Goal: Task Accomplishment & Management: Complete application form

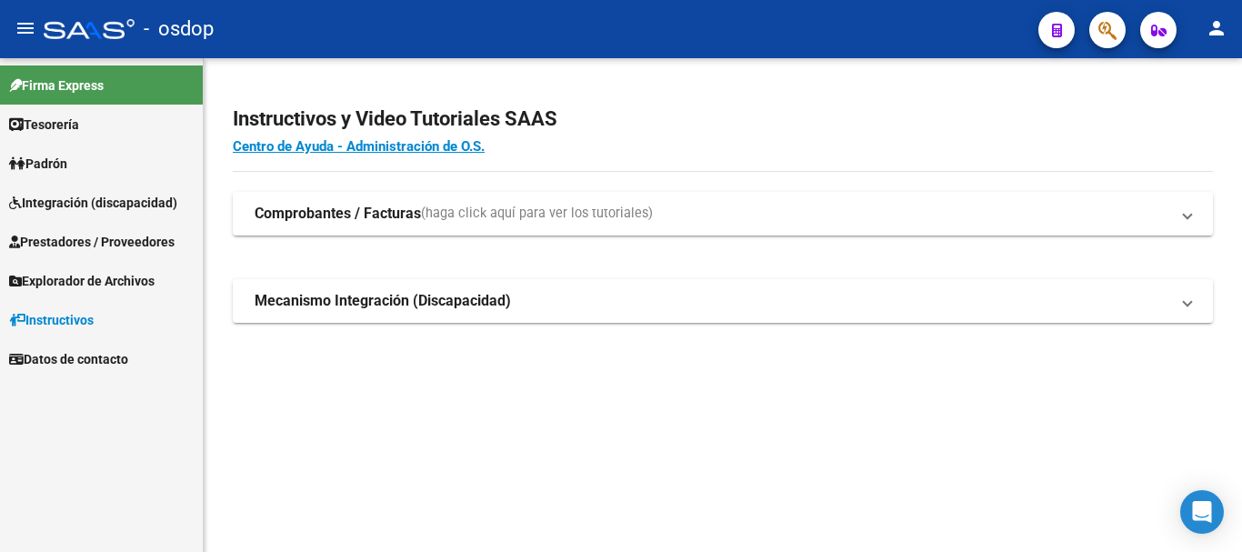
click at [148, 235] on span "Prestadores / Proveedores" at bounding box center [91, 242] width 165 height 20
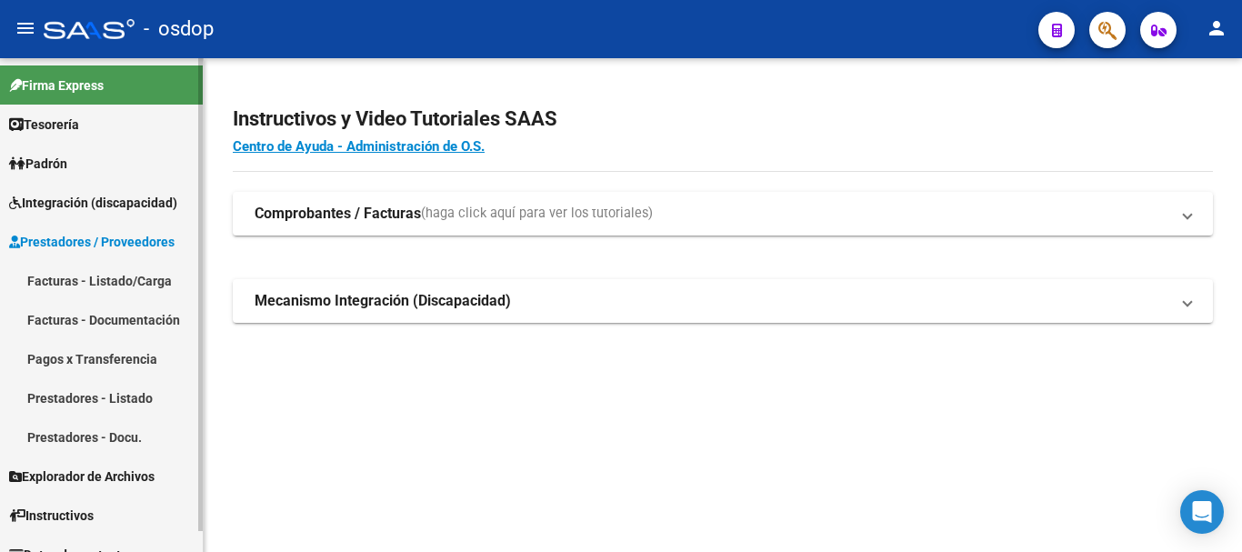
click at [127, 280] on link "Facturas - Listado/Carga" at bounding box center [101, 280] width 203 height 39
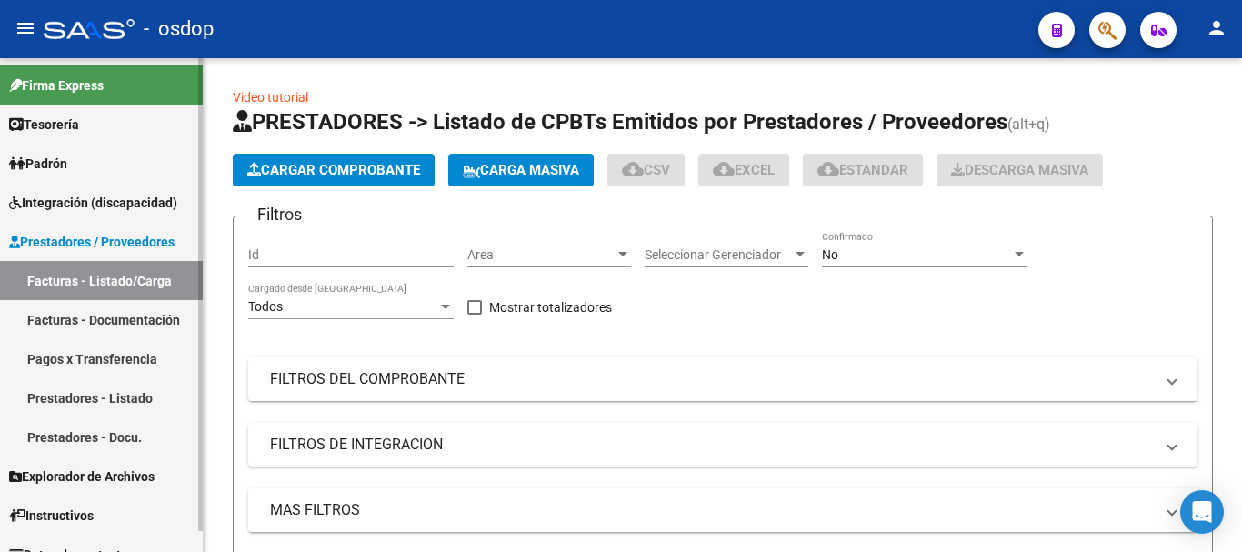
click at [126, 395] on link "Prestadores - Listado" at bounding box center [101, 397] width 203 height 39
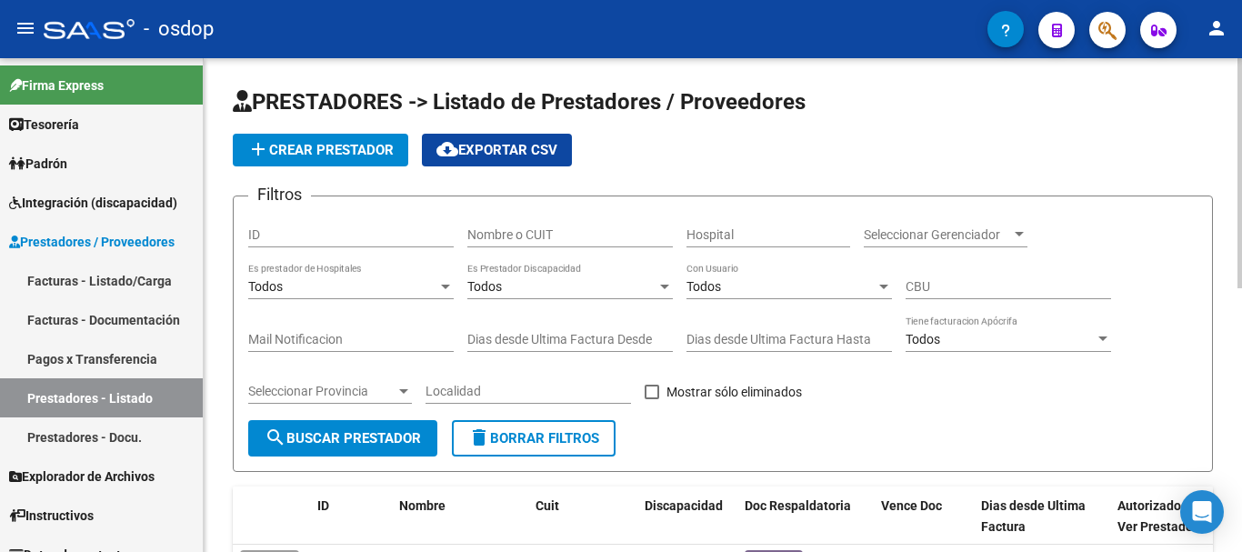
click at [555, 237] on input "Nombre o CUIT" at bounding box center [569, 234] width 205 height 15
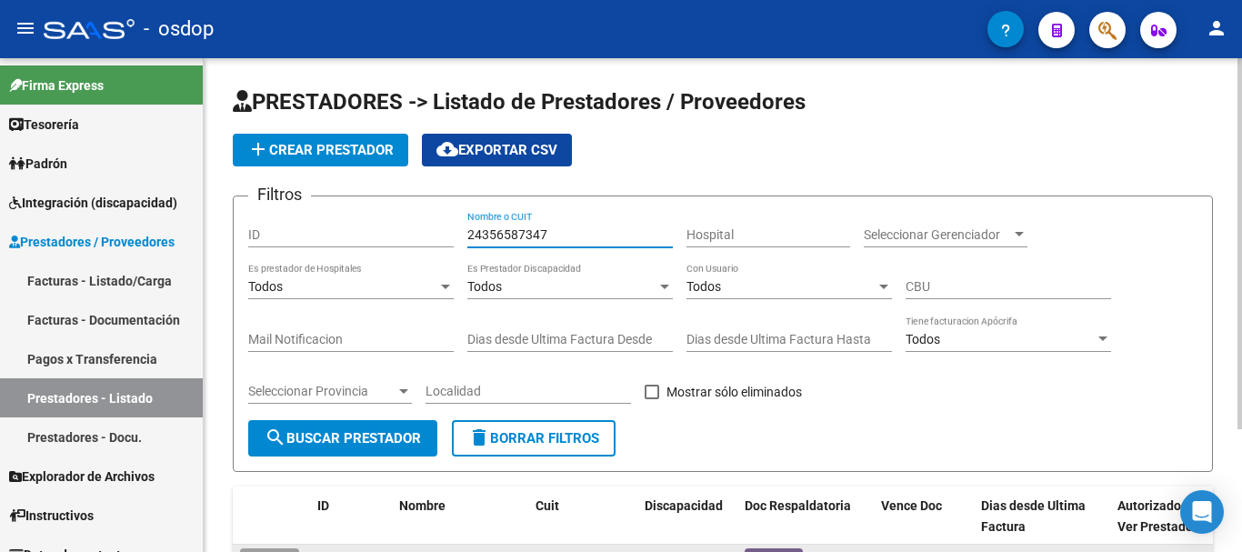
scroll to position [163, 0]
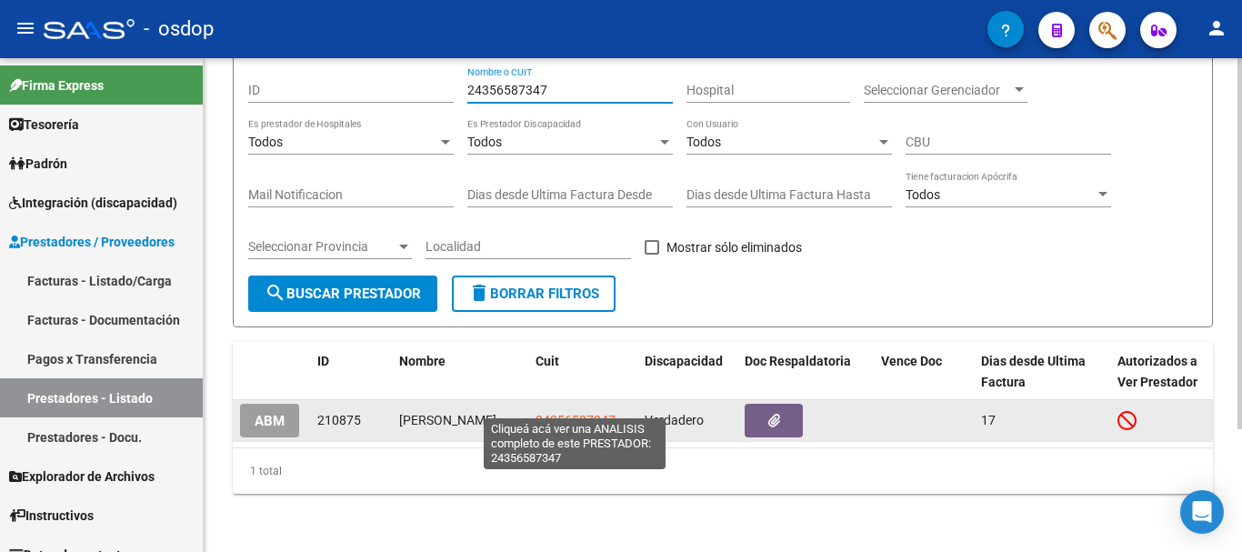
type input "24356587347"
click at [559, 413] on span "24356587347" at bounding box center [575, 420] width 80 height 15
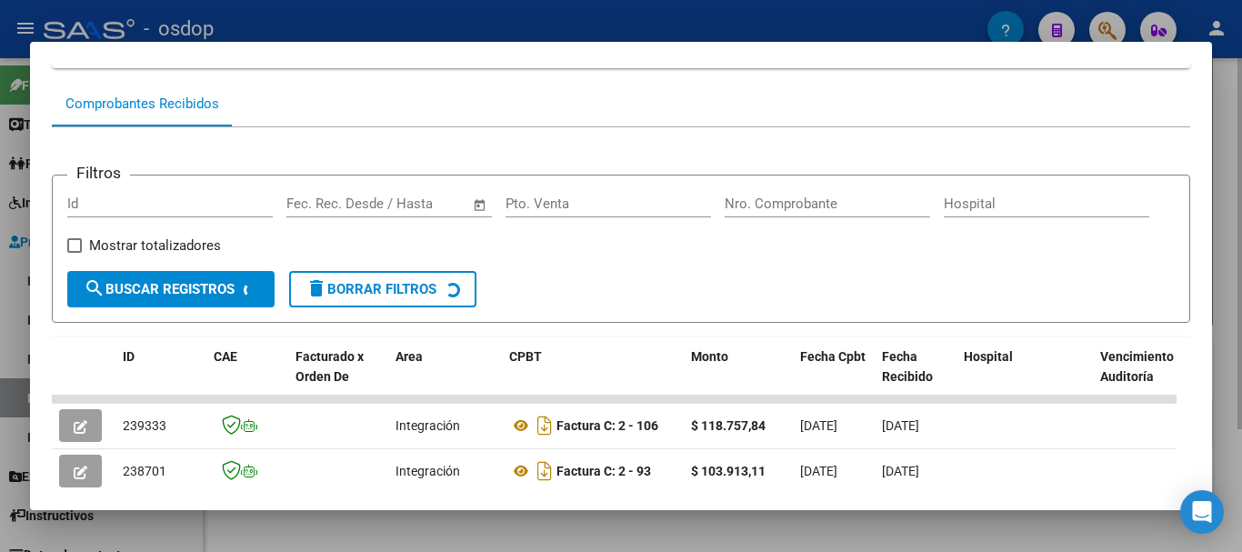
scroll to position [319, 0]
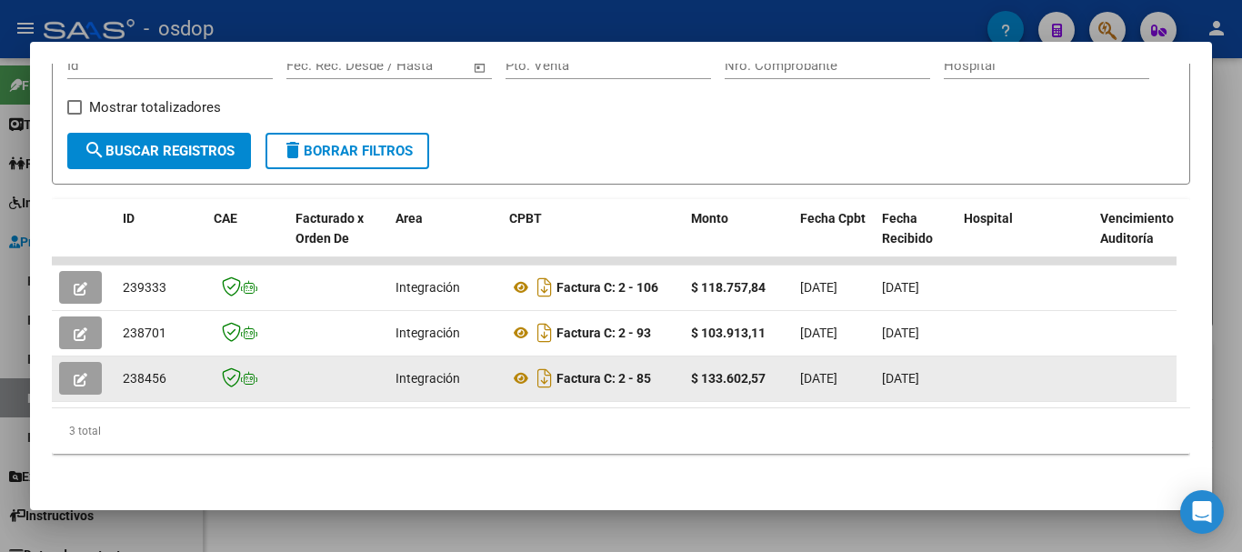
click at [81, 374] on button "button" at bounding box center [80, 378] width 43 height 33
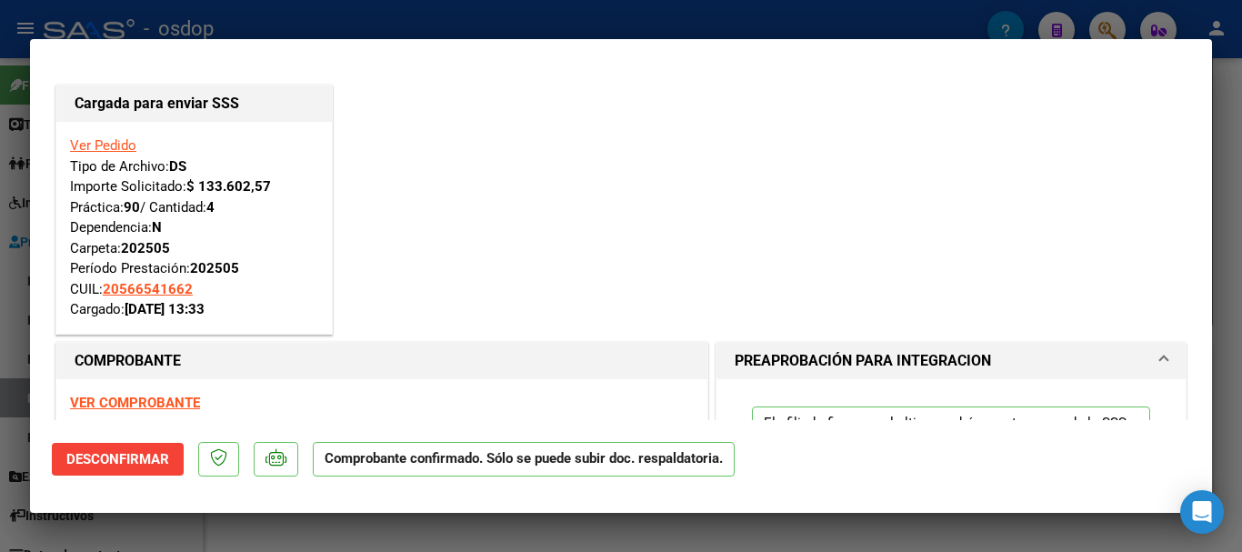
click at [541, 31] on div at bounding box center [621, 276] width 1242 height 552
type input "$ 0,00"
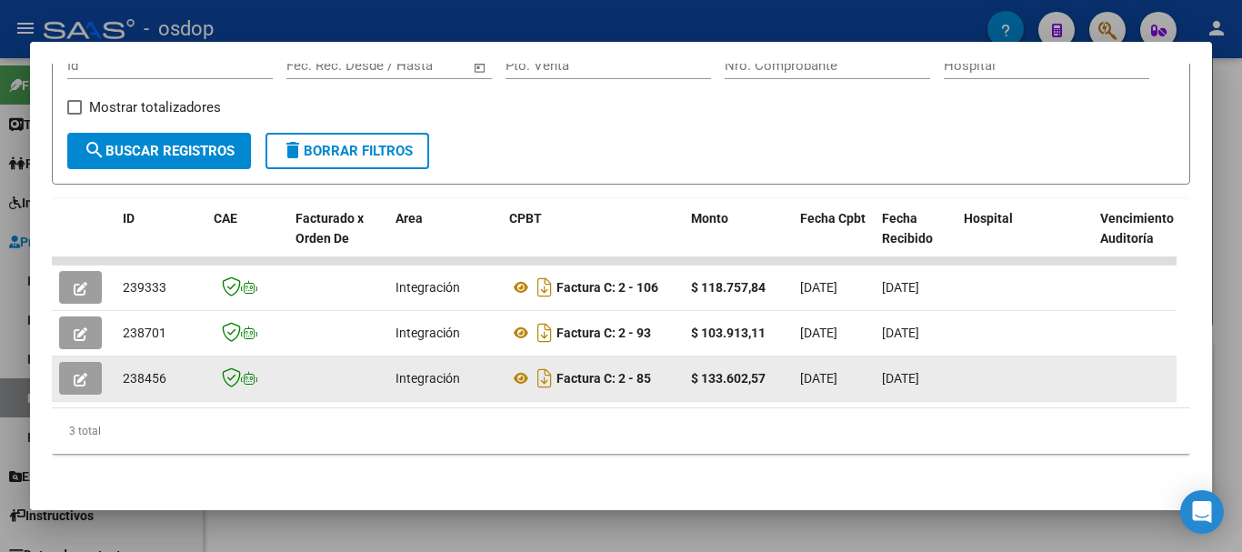
click at [87, 366] on button "button" at bounding box center [80, 378] width 43 height 33
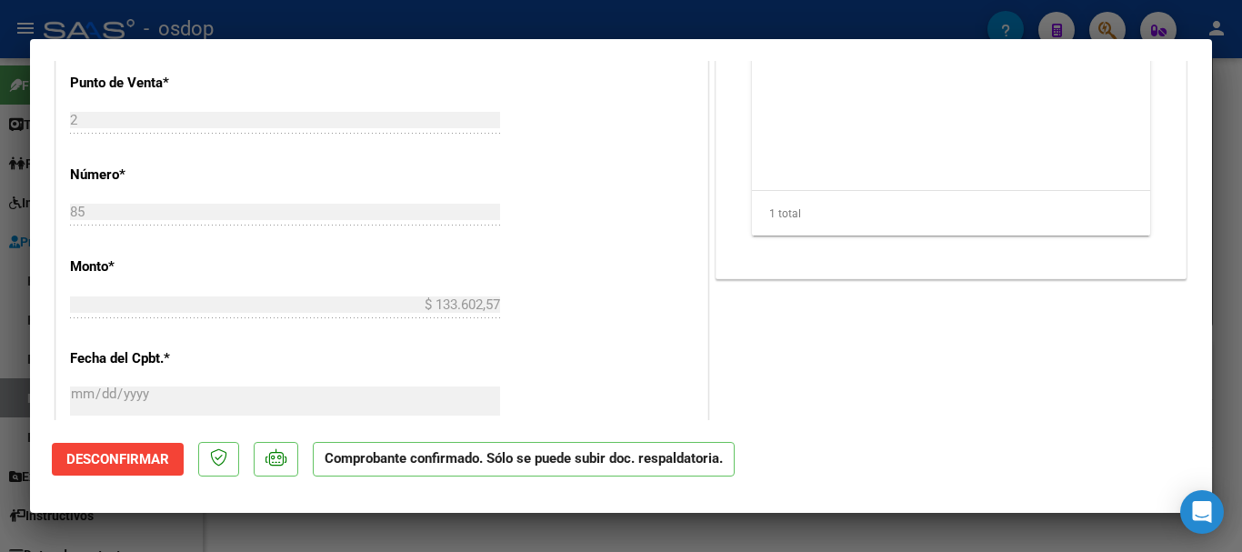
scroll to position [727, 0]
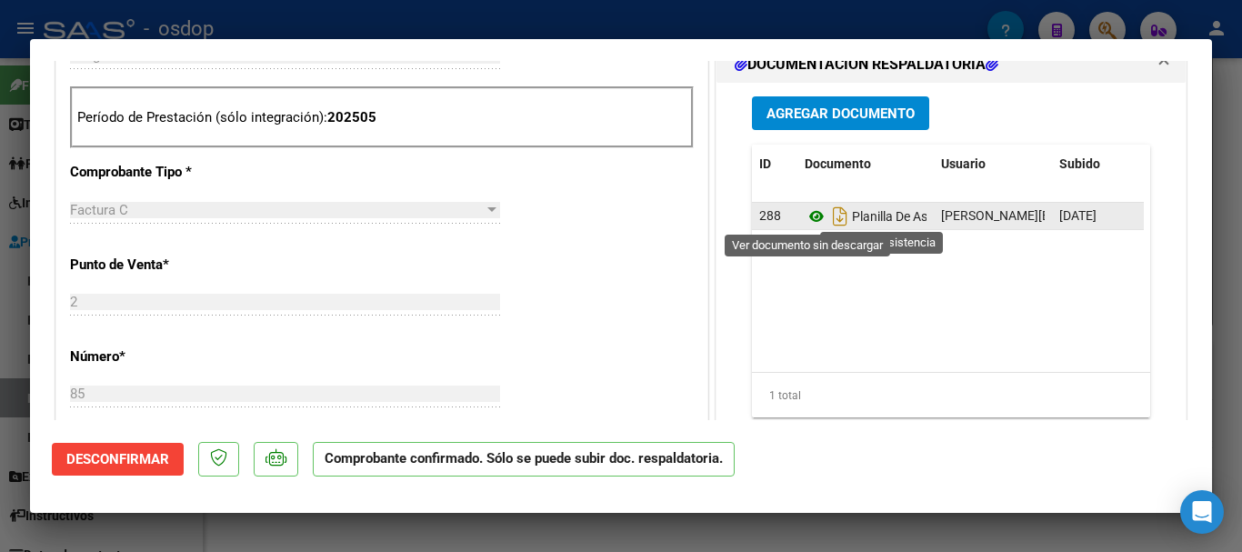
click at [807, 215] on icon at bounding box center [817, 216] width 24 height 22
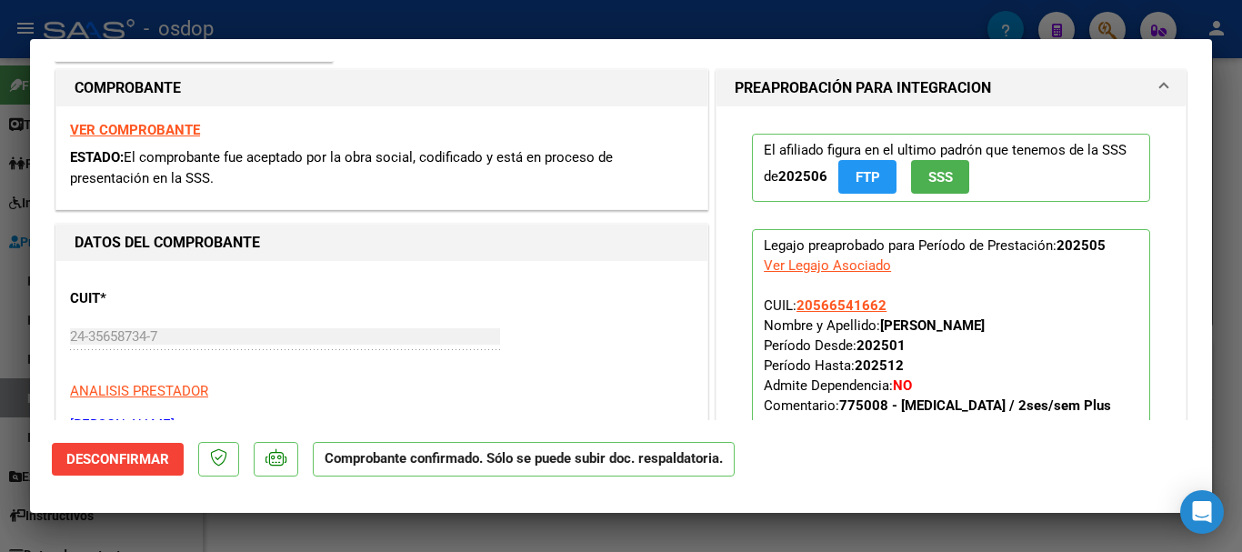
scroll to position [0, 0]
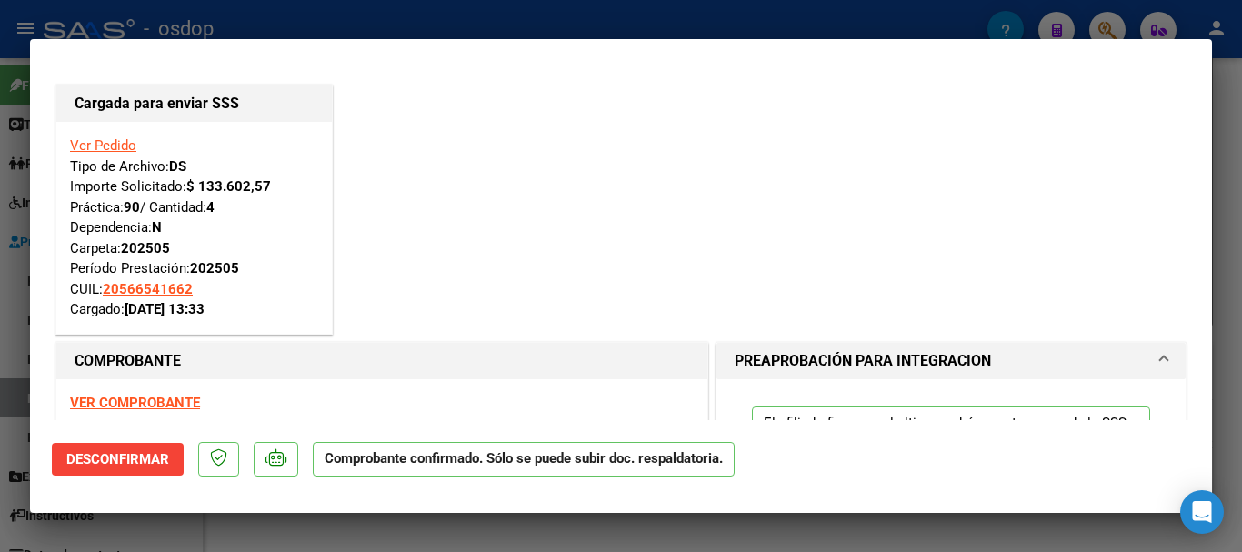
click at [160, 398] on strong "VER COMPROBANTE" at bounding box center [135, 403] width 130 height 16
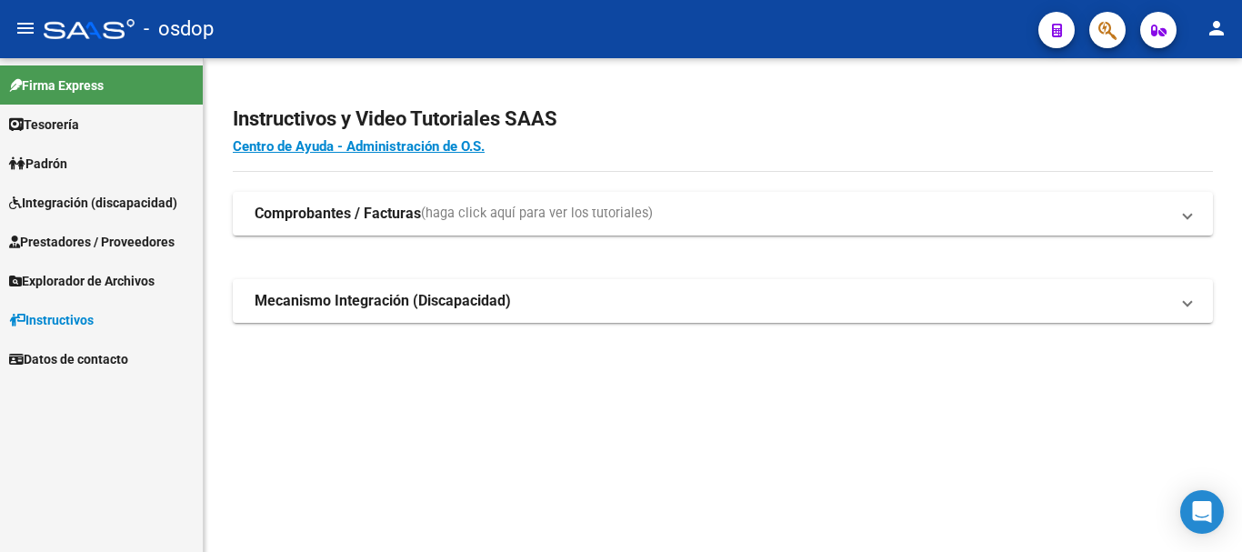
click at [155, 202] on span "Integración (discapacidad)" at bounding box center [93, 203] width 168 height 20
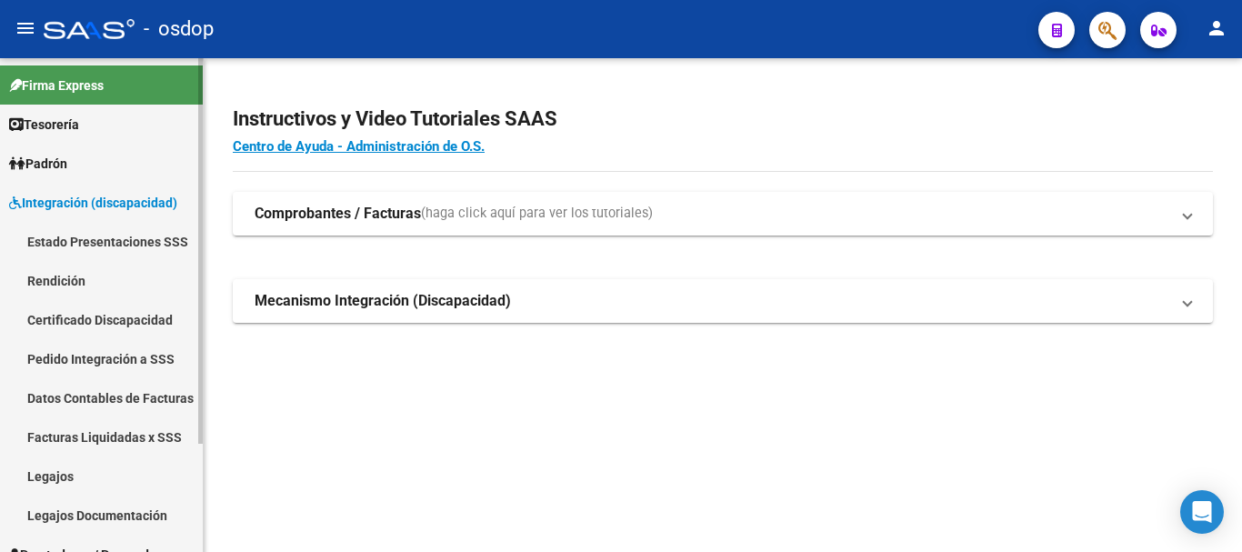
click at [135, 365] on link "Pedido Integración a SSS" at bounding box center [101, 358] width 203 height 39
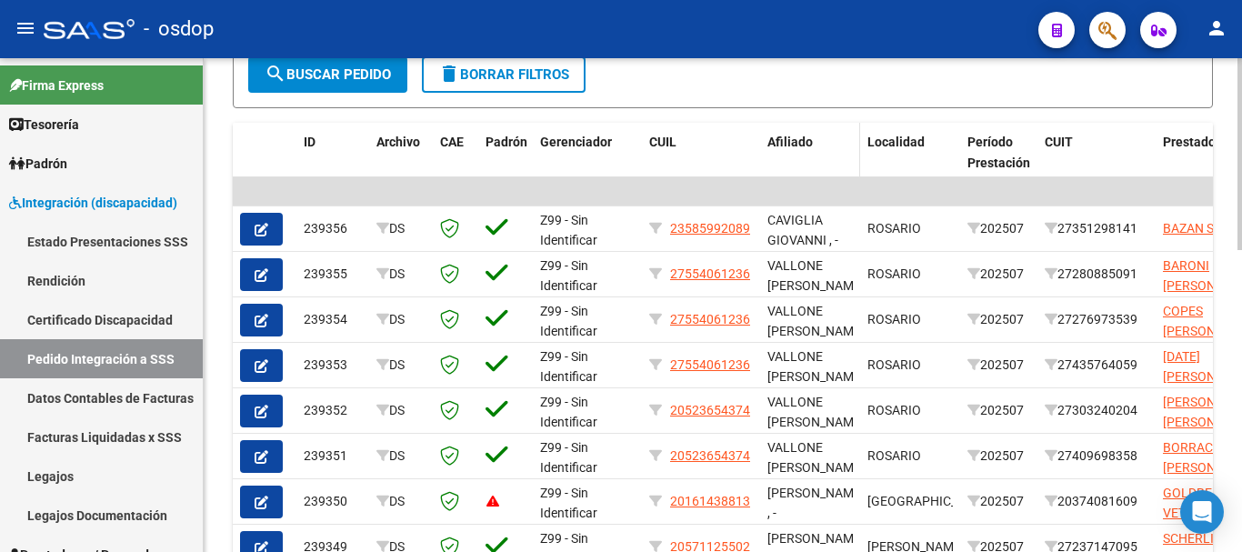
scroll to position [364, 0]
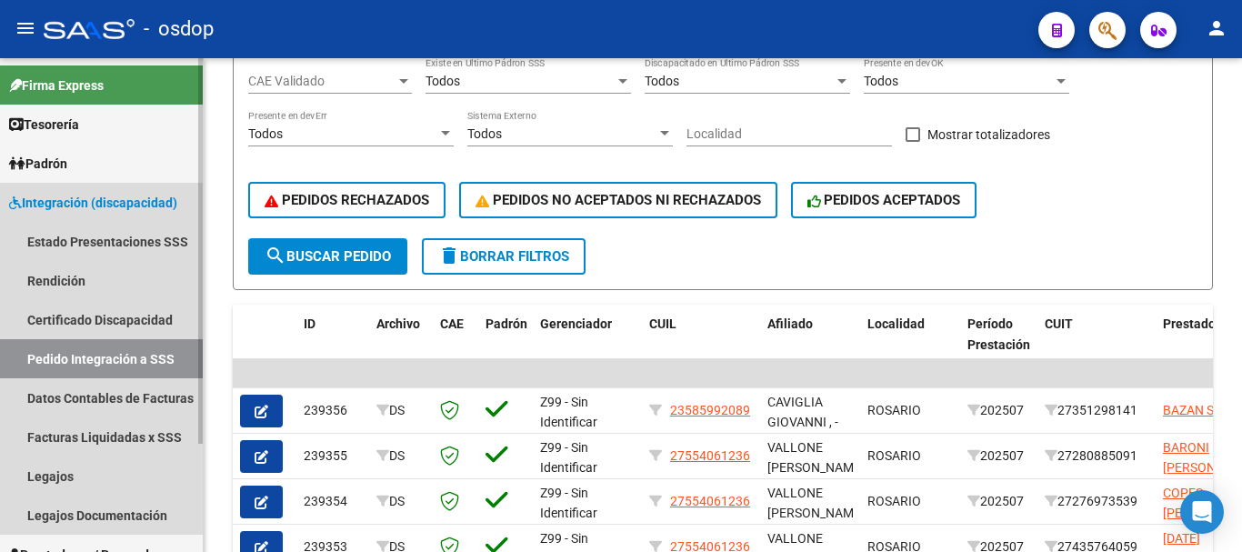
click at [110, 198] on span "Integración (discapacidad)" at bounding box center [93, 203] width 168 height 20
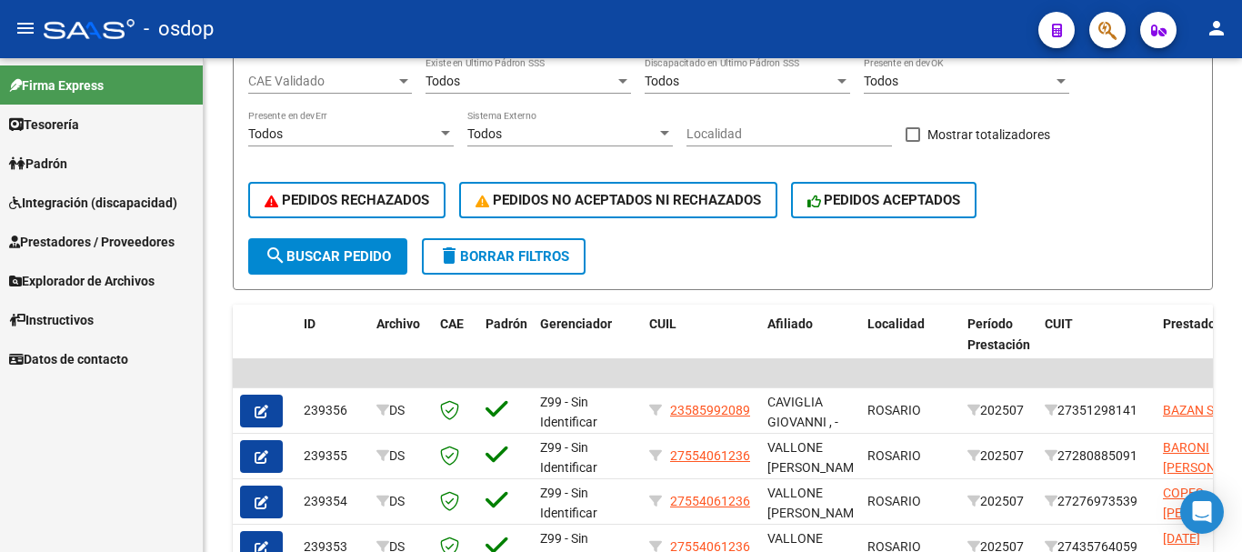
click at [141, 247] on span "Prestadores / Proveedores" at bounding box center [91, 242] width 165 height 20
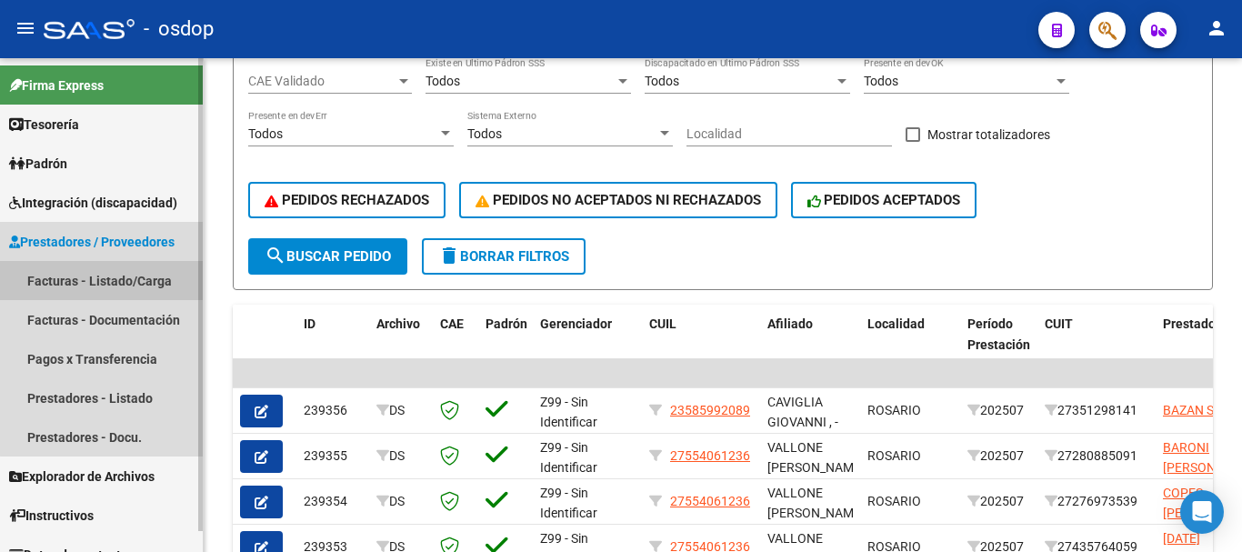
click at [125, 285] on link "Facturas - Listado/Carga" at bounding box center [101, 280] width 203 height 39
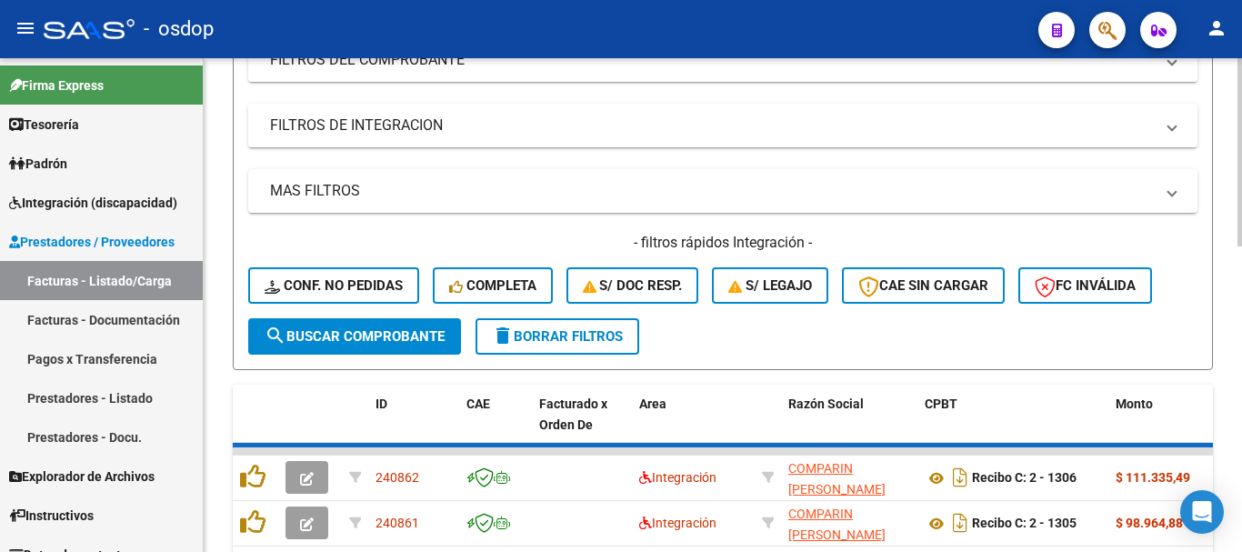
scroll to position [364, 0]
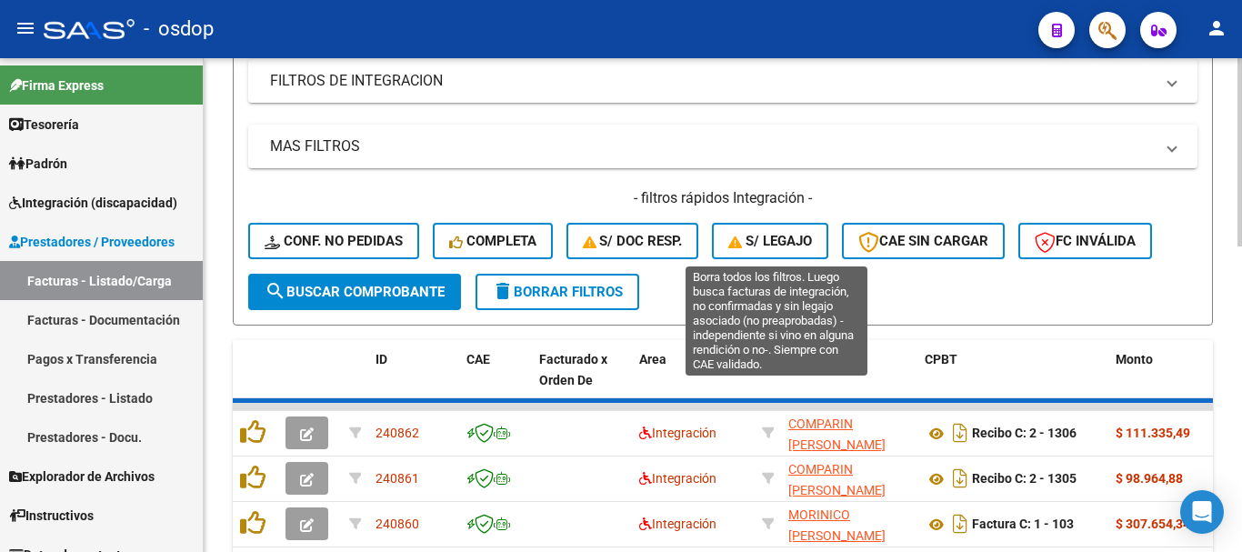
click at [786, 233] on span "S/ legajo" at bounding box center [770, 241] width 84 height 16
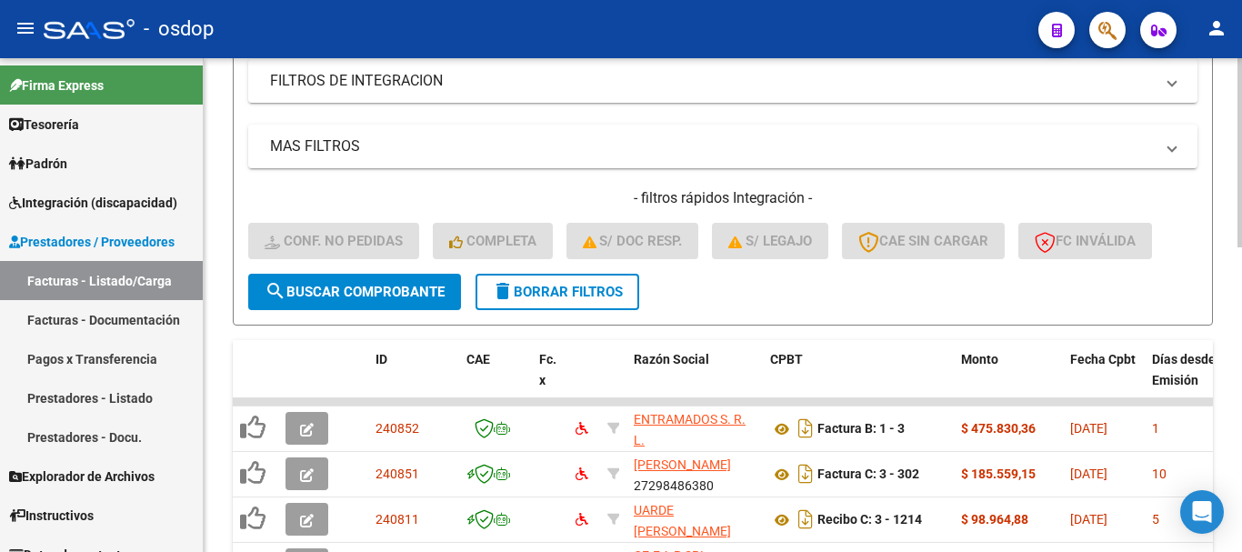
scroll to position [797, 0]
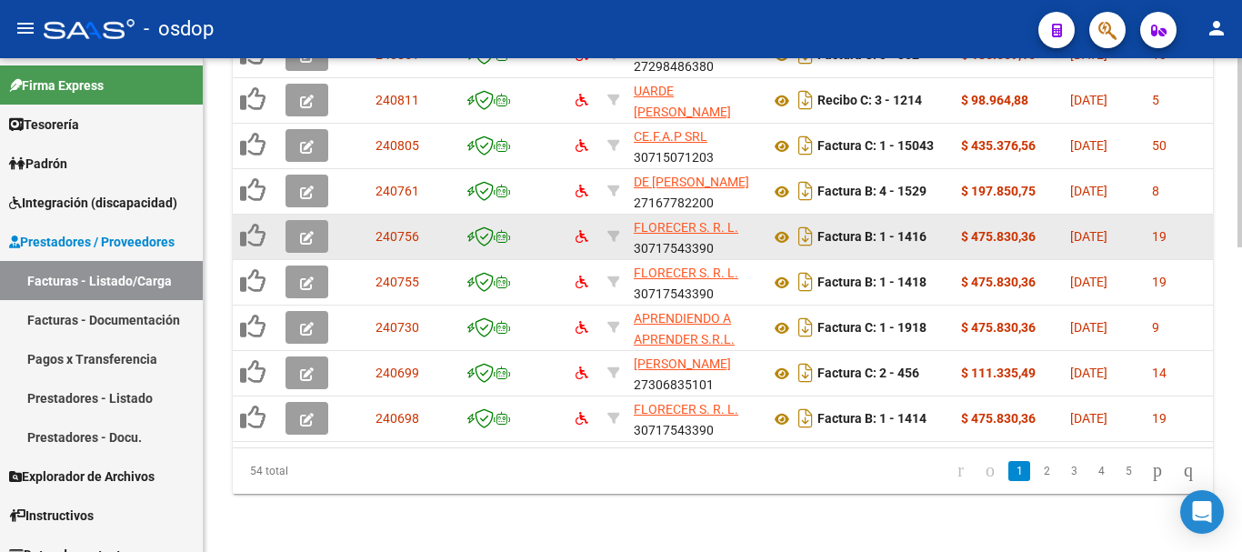
click at [307, 231] on icon "button" at bounding box center [307, 238] width 14 height 14
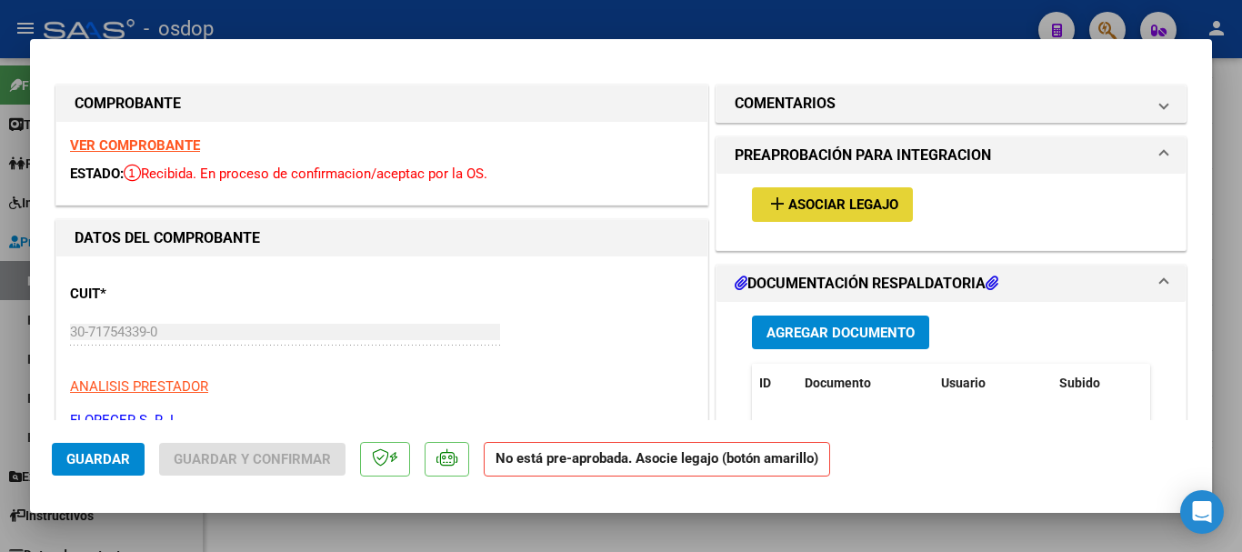
click at [827, 210] on span "Asociar Legajo" at bounding box center [843, 205] width 110 height 16
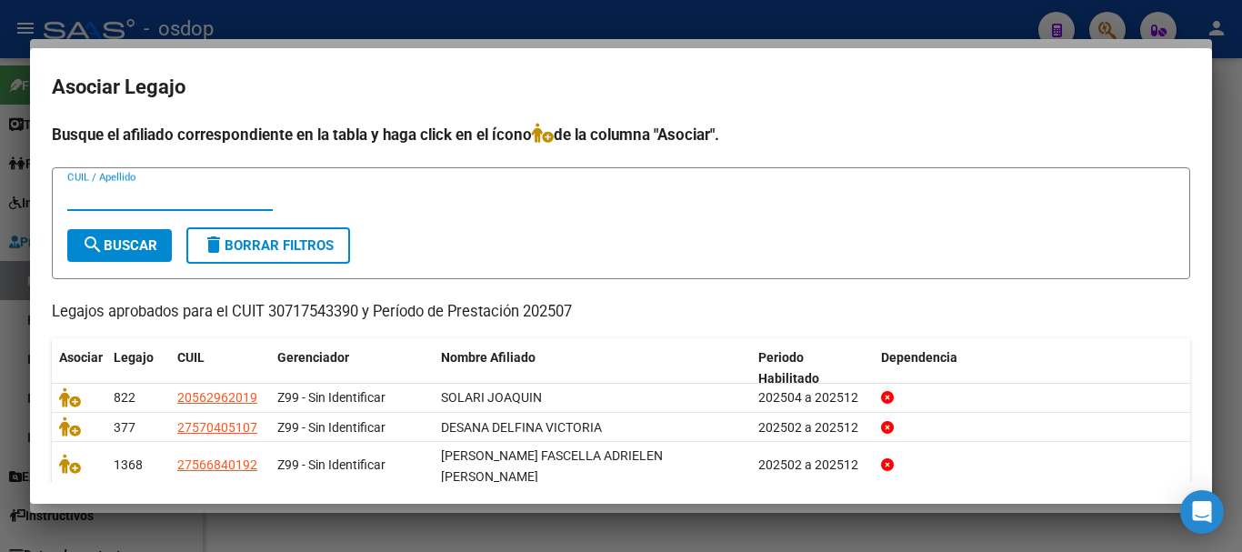
click at [696, 23] on div at bounding box center [621, 276] width 1242 height 552
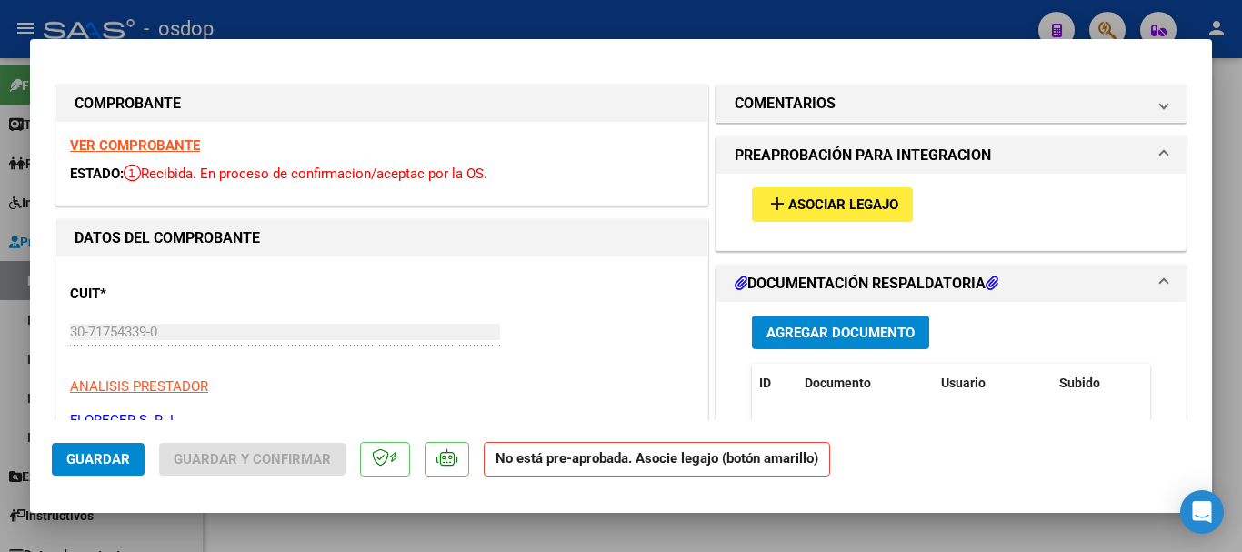
click at [175, 141] on strong "VER COMPROBANTE" at bounding box center [135, 145] width 130 height 16
click at [849, 183] on div "add Asociar Legajo" at bounding box center [950, 204] width 425 height 61
click at [857, 210] on span "Asociar Legajo" at bounding box center [843, 205] width 110 height 16
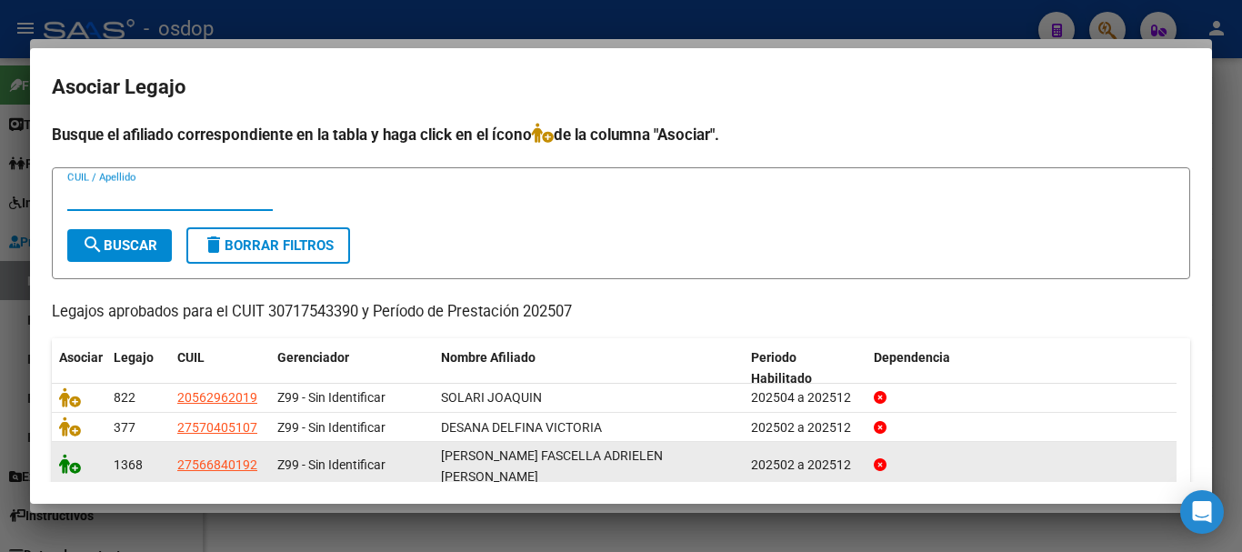
click at [68, 462] on icon at bounding box center [70, 464] width 22 height 20
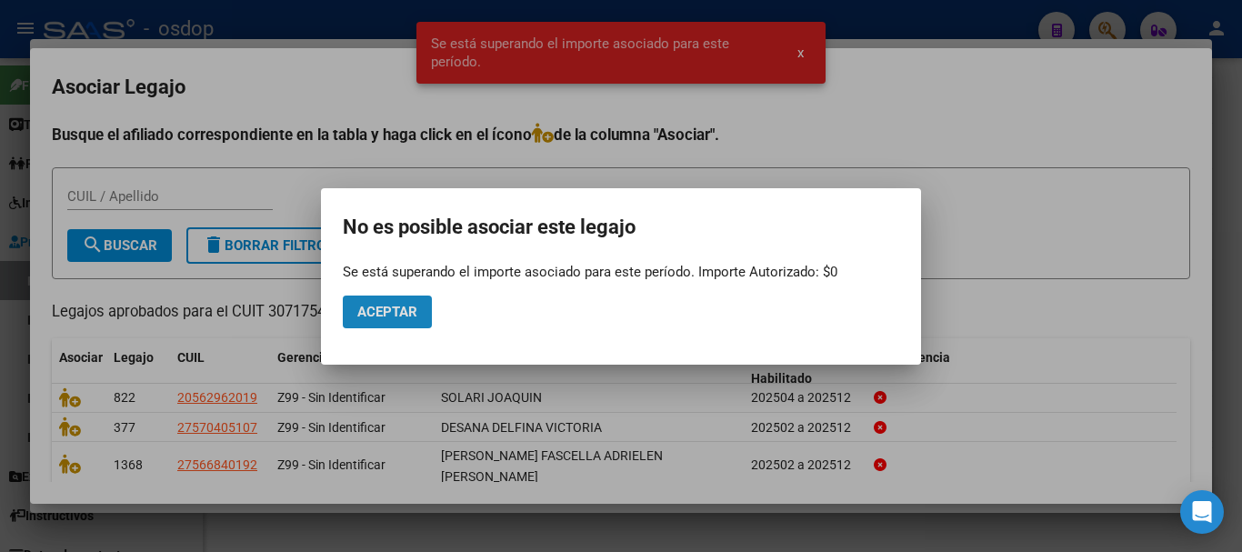
drag, startPoint x: 384, startPoint y: 314, endPoint x: 383, endPoint y: 191, distance: 122.7
click at [383, 314] on span "Aceptar" at bounding box center [387, 312] width 60 height 16
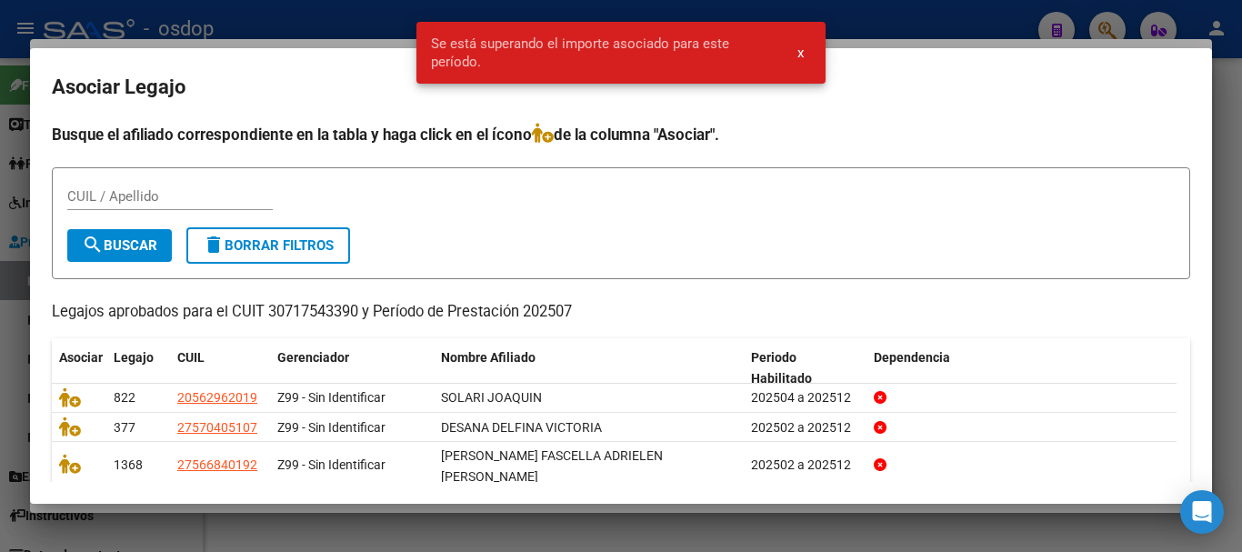
click at [374, 30] on div at bounding box center [621, 276] width 1242 height 552
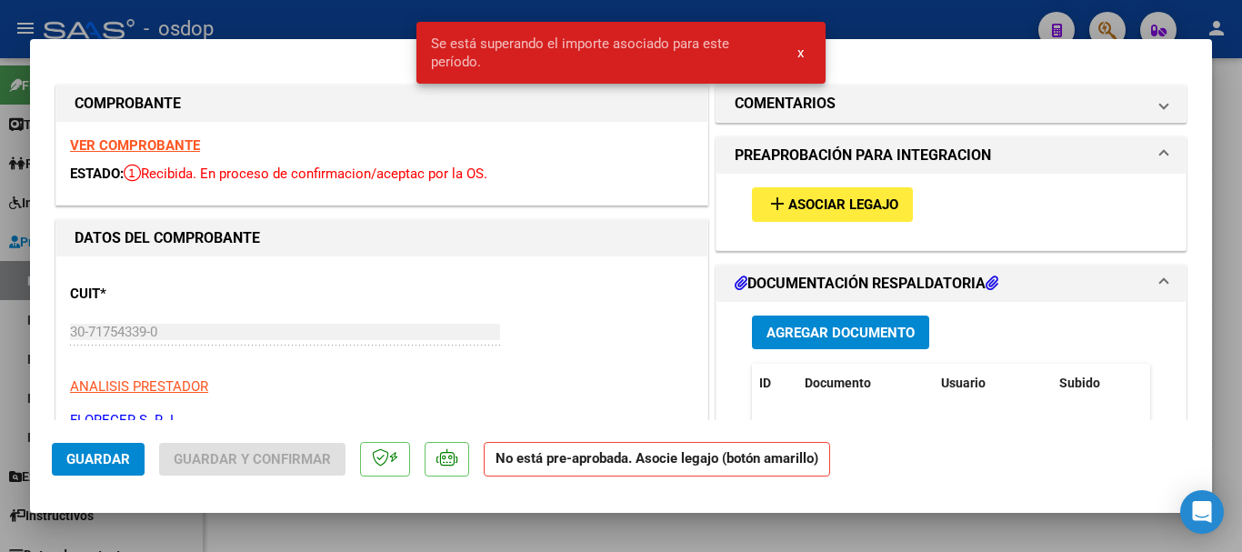
click at [390, 15] on div at bounding box center [621, 276] width 1242 height 552
type input "$ 0,00"
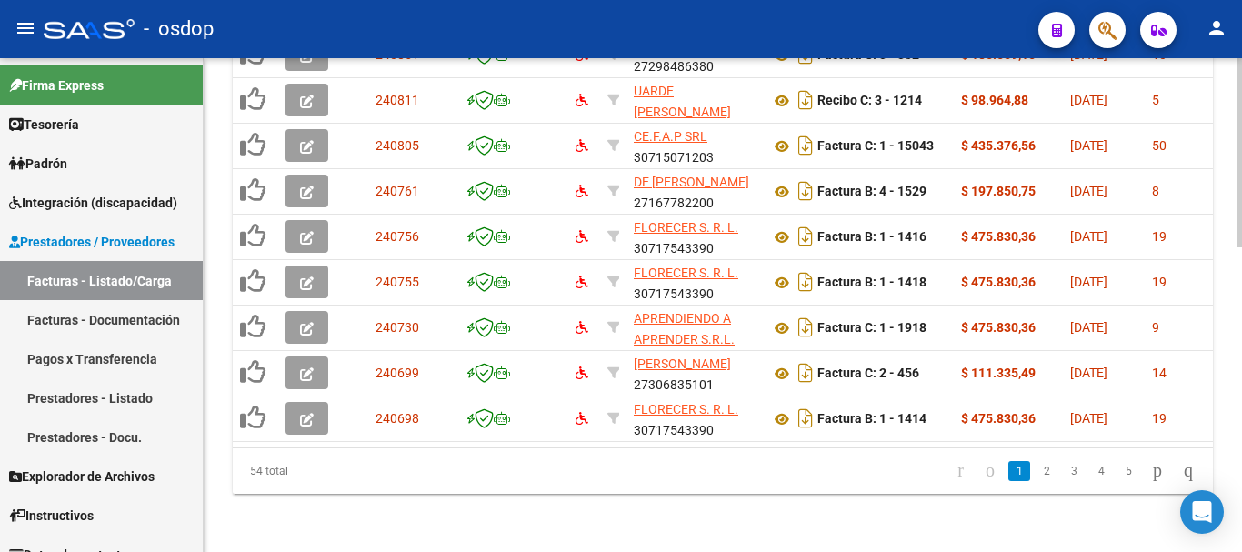
scroll to position [615, 0]
click at [1036, 475] on link "2" at bounding box center [1047, 471] width 22 height 20
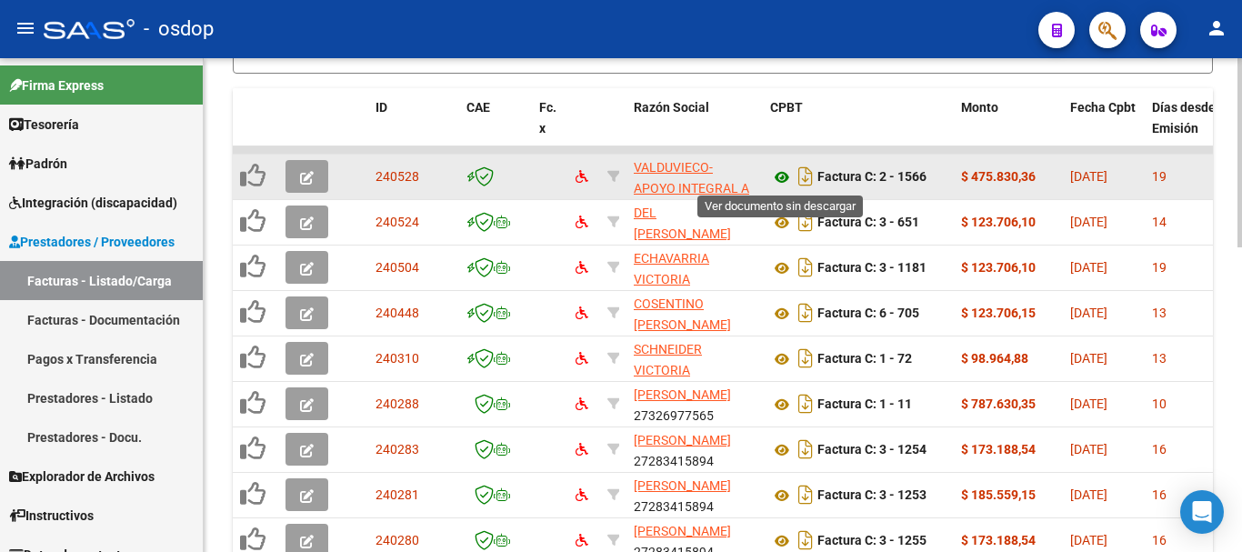
drag, startPoint x: 786, startPoint y: 181, endPoint x: 786, endPoint y: 171, distance: 10.0
click at [308, 172] on icon "button" at bounding box center [307, 178] width 14 height 14
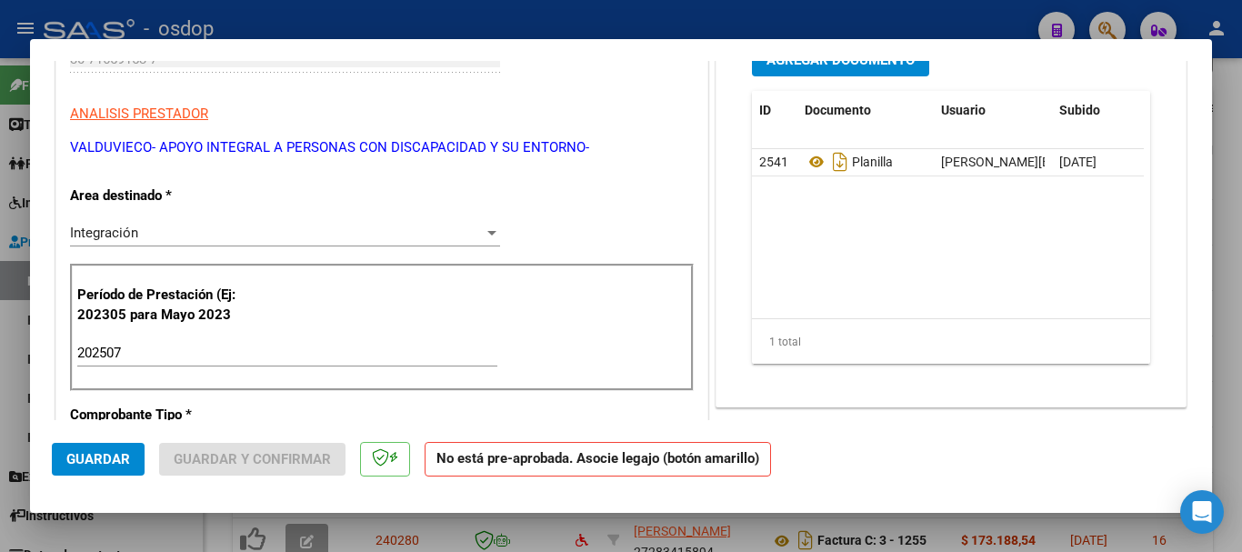
scroll to position [0, 0]
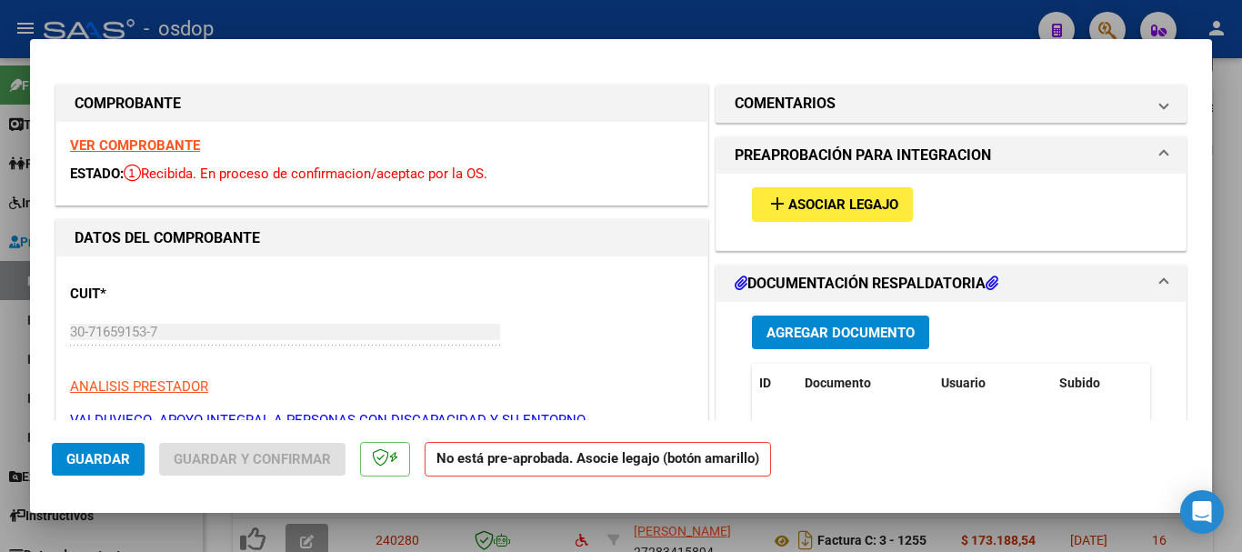
click at [856, 220] on button "add Asociar Legajo" at bounding box center [832, 204] width 161 height 34
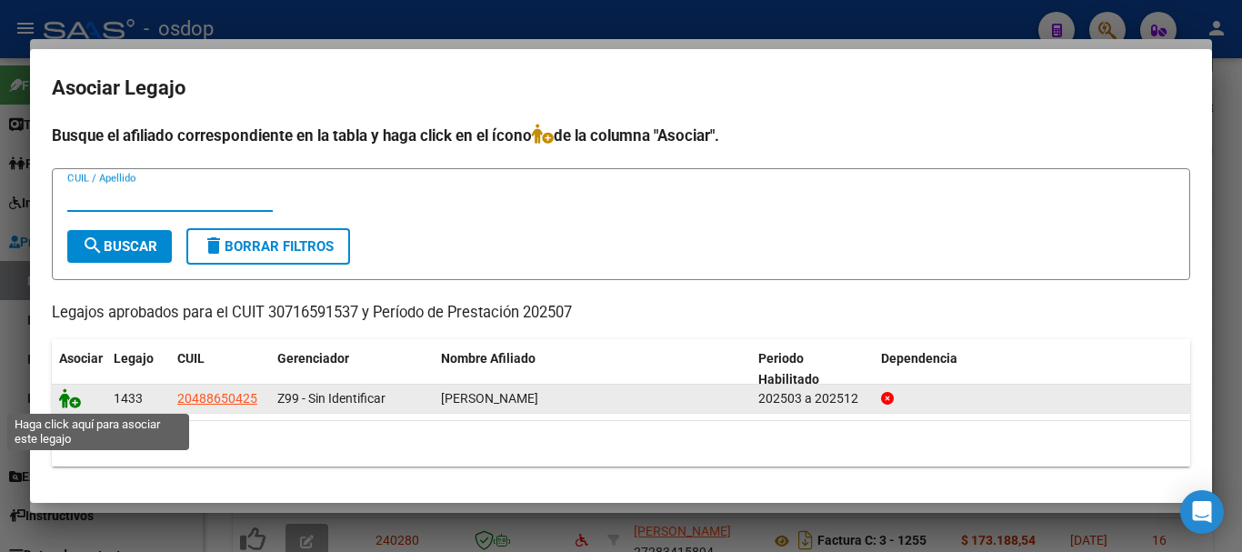
click at [67, 398] on icon at bounding box center [70, 398] width 22 height 20
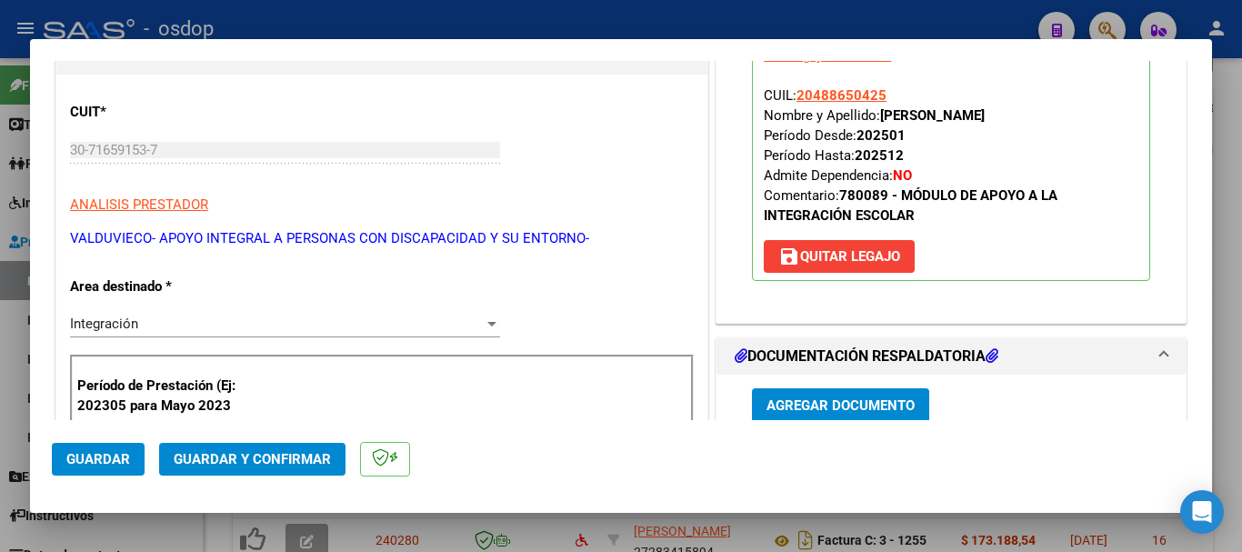
scroll to position [636, 0]
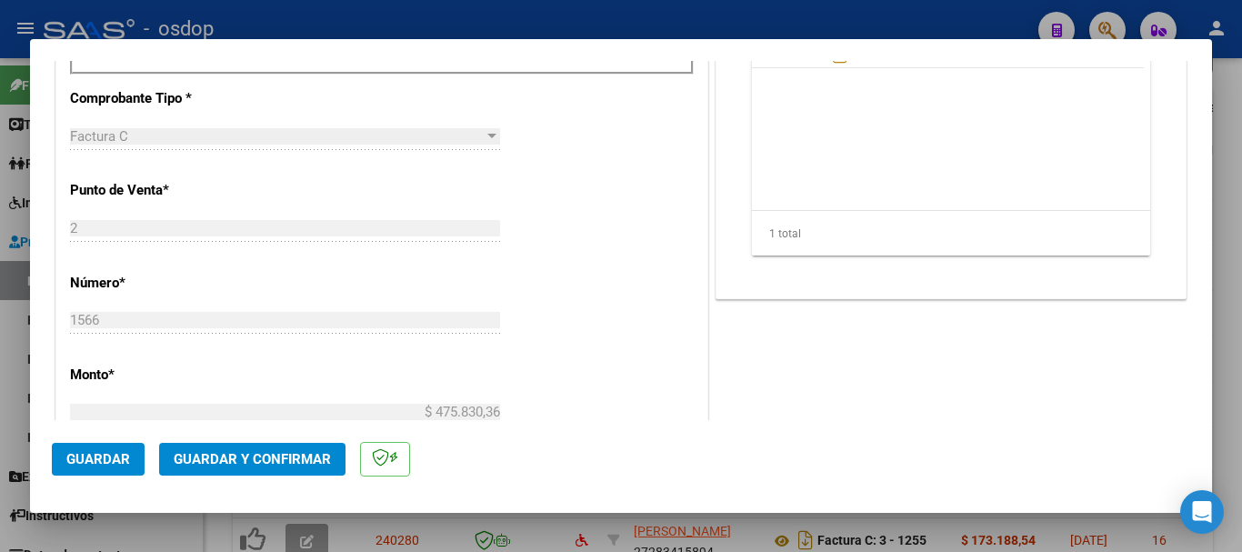
click at [108, 454] on span "Guardar" at bounding box center [98, 459] width 64 height 16
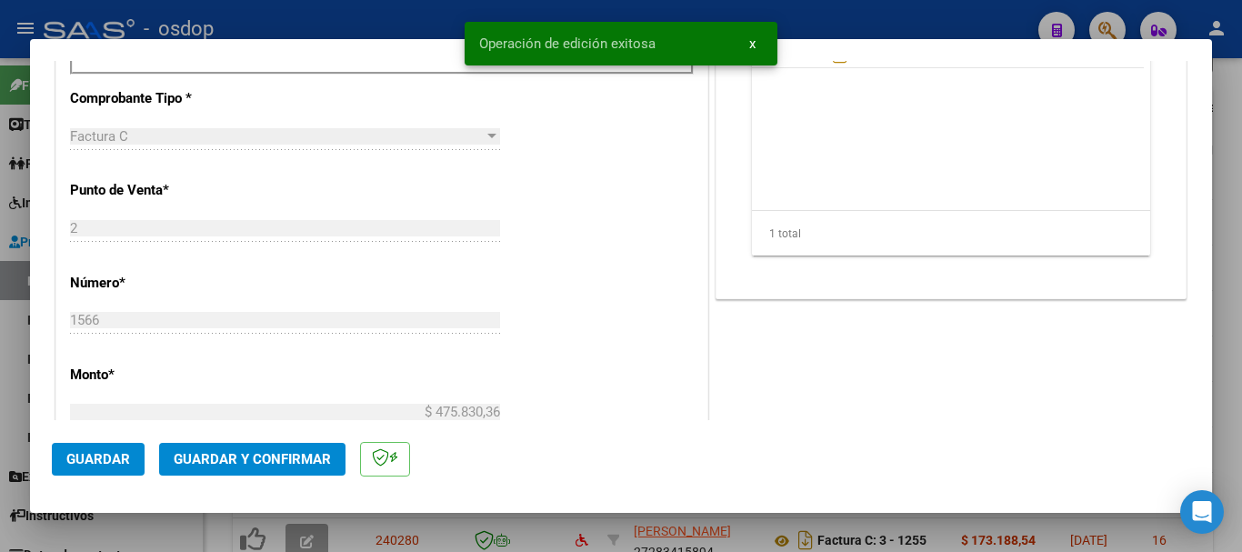
click at [397, 15] on div at bounding box center [621, 276] width 1242 height 552
type input "$ 0,00"
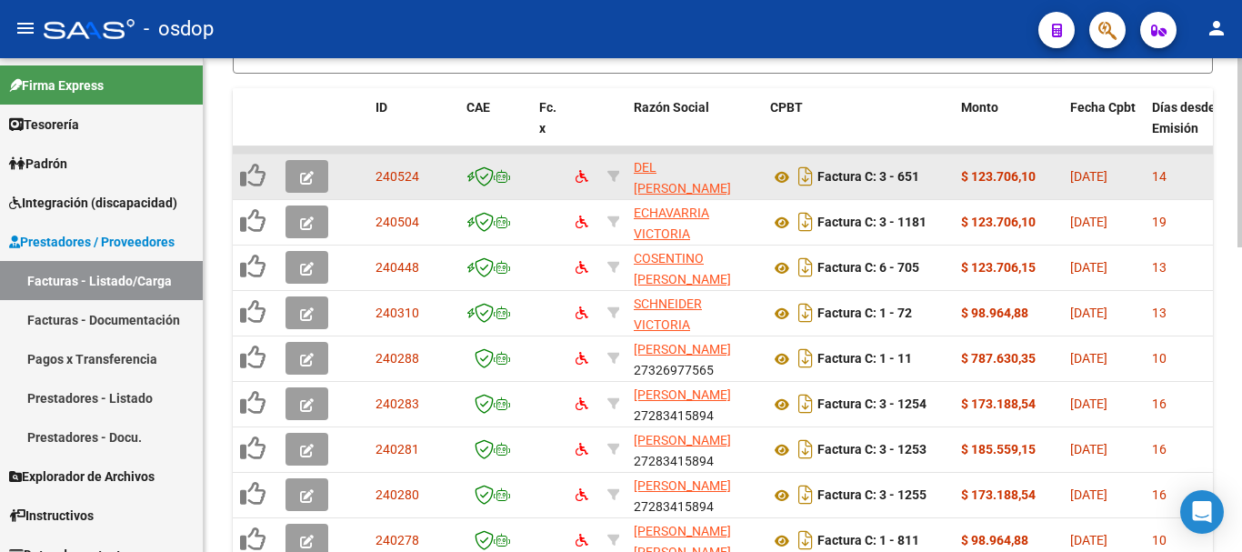
click at [314, 175] on button "button" at bounding box center [306, 176] width 43 height 33
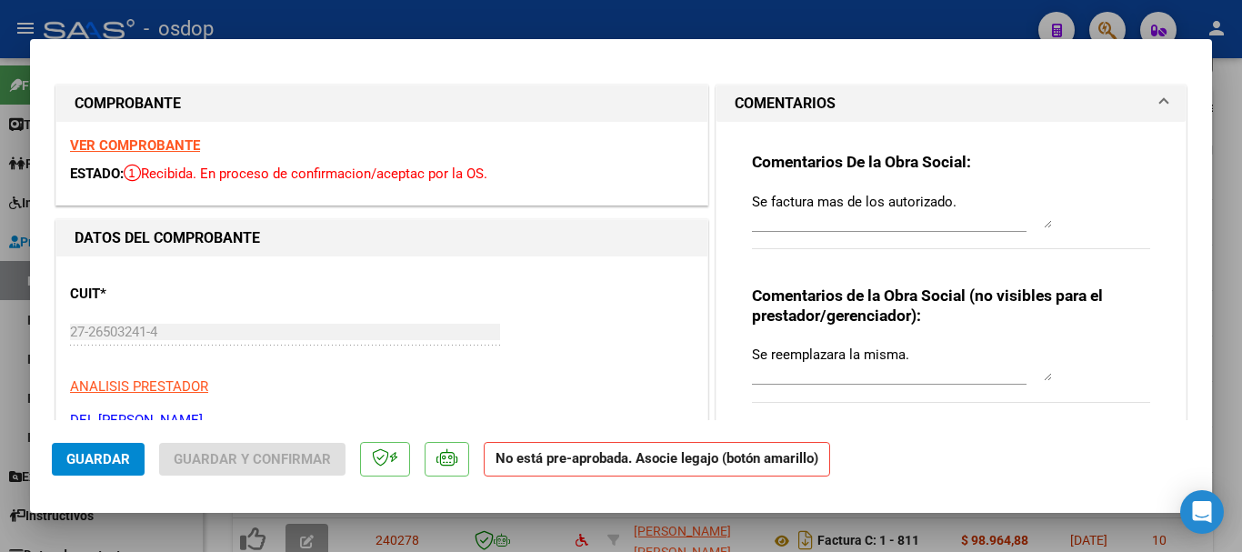
click at [639, 19] on div at bounding box center [621, 276] width 1242 height 552
type input "$ 0,00"
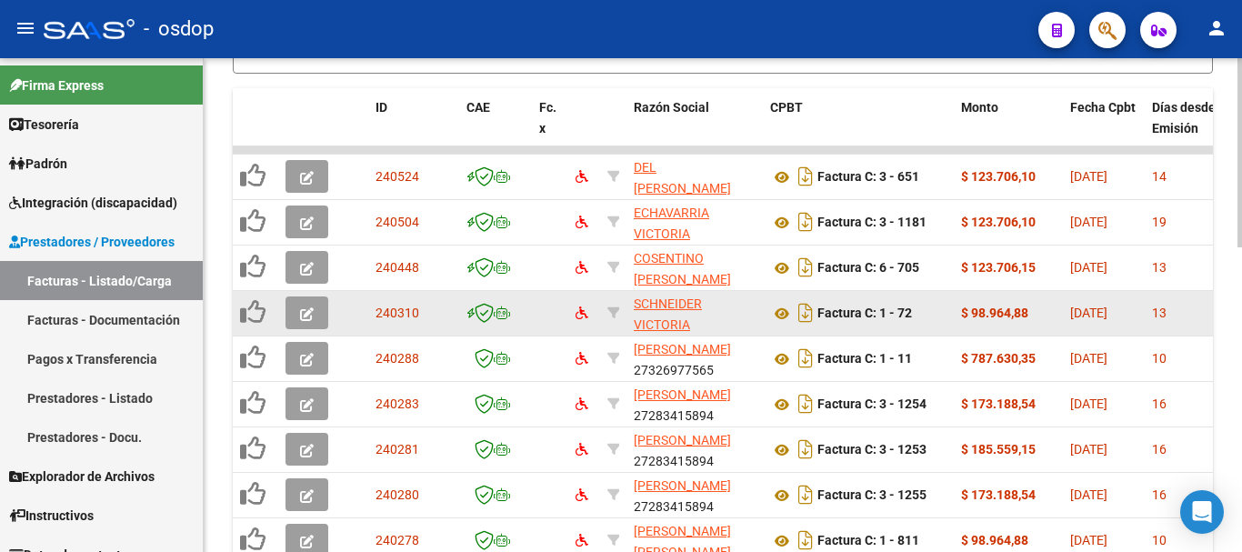
click at [305, 313] on icon "button" at bounding box center [307, 314] width 14 height 14
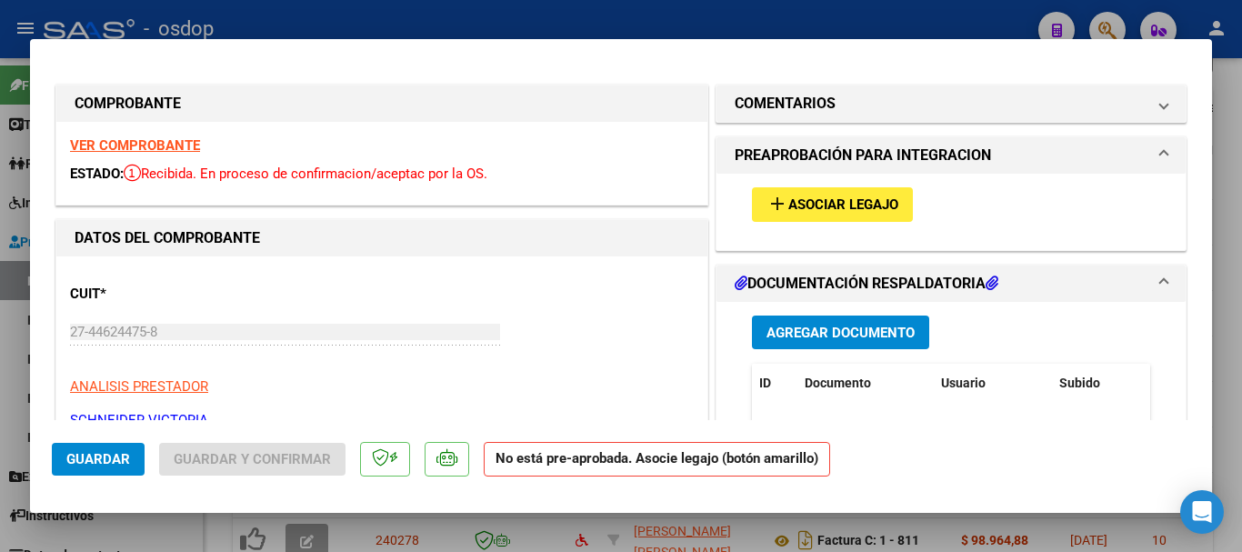
click at [173, 140] on strong "VER COMPROBANTE" at bounding box center [135, 145] width 130 height 16
click at [865, 208] on span "Asociar Legajo" at bounding box center [843, 205] width 110 height 16
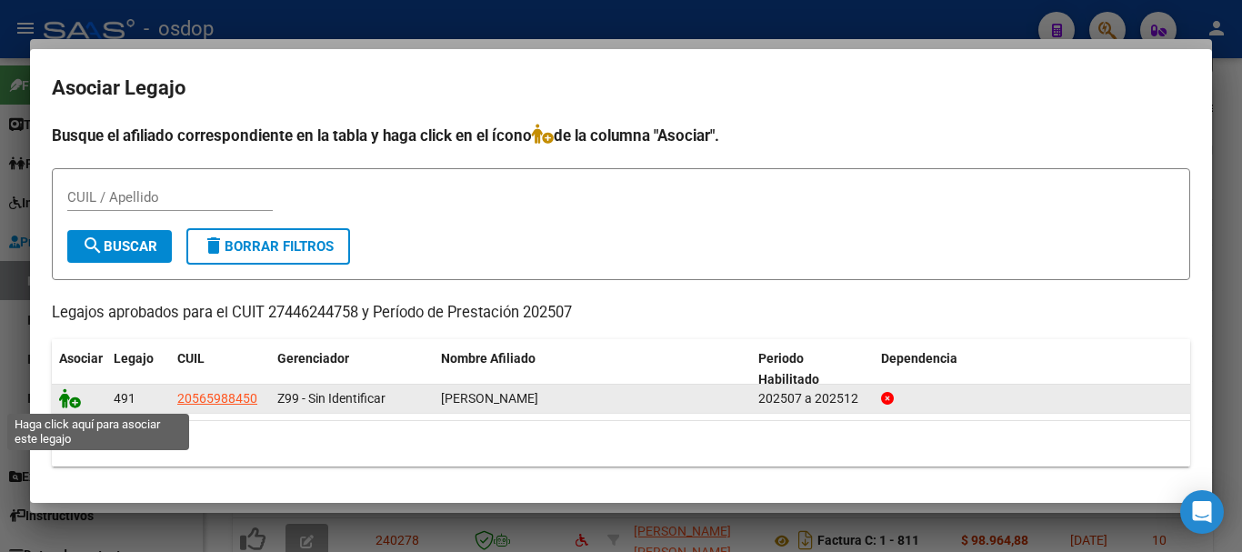
click at [67, 401] on icon at bounding box center [70, 398] width 22 height 20
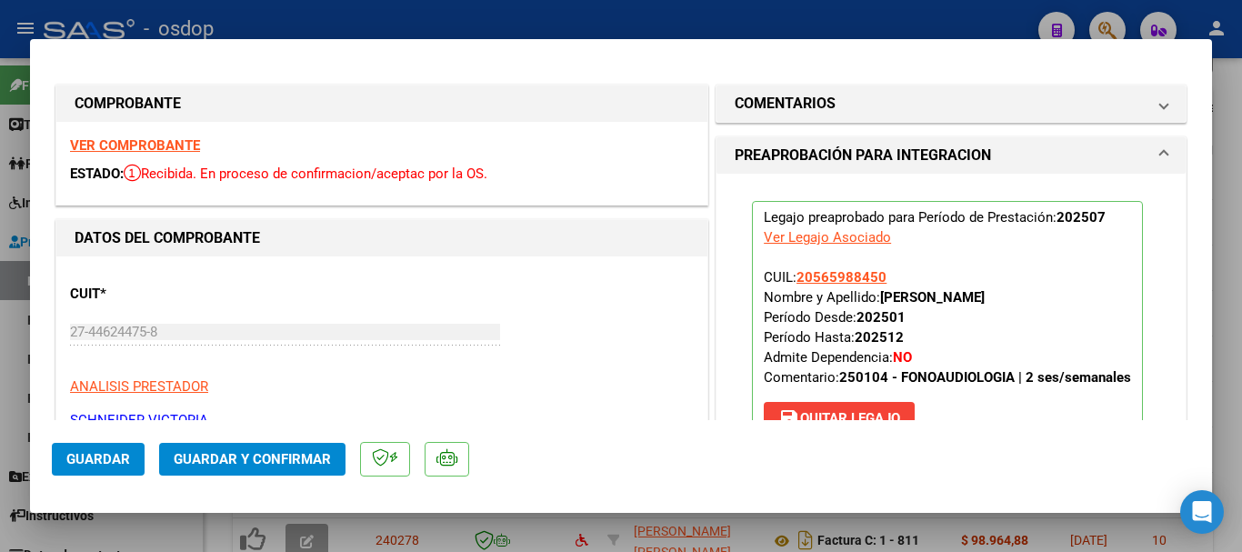
click at [87, 455] on span "Guardar" at bounding box center [98, 459] width 64 height 16
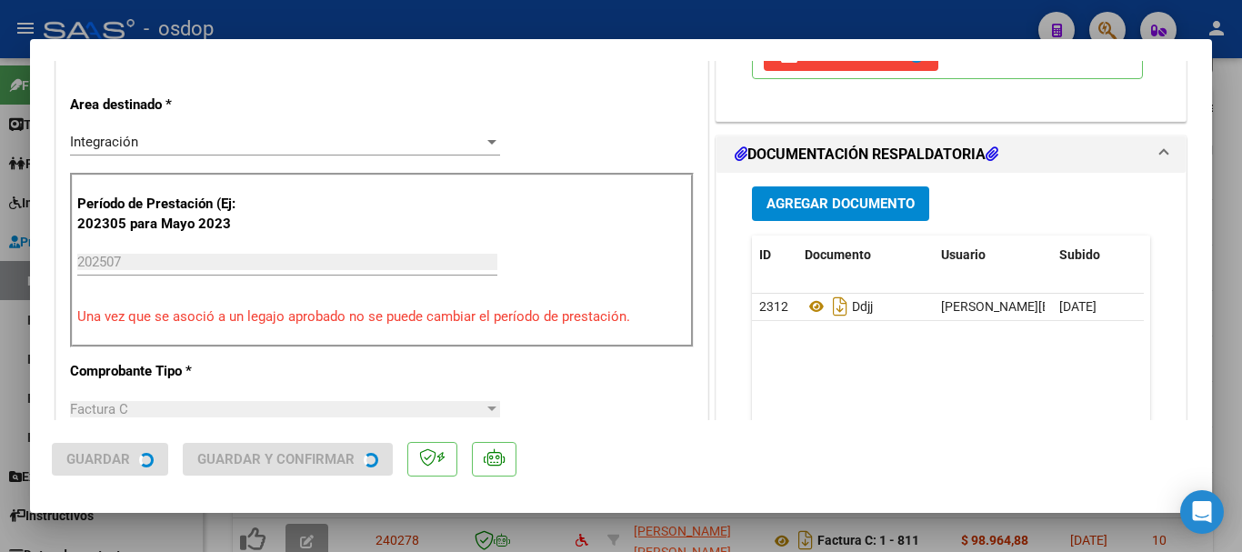
scroll to position [455, 0]
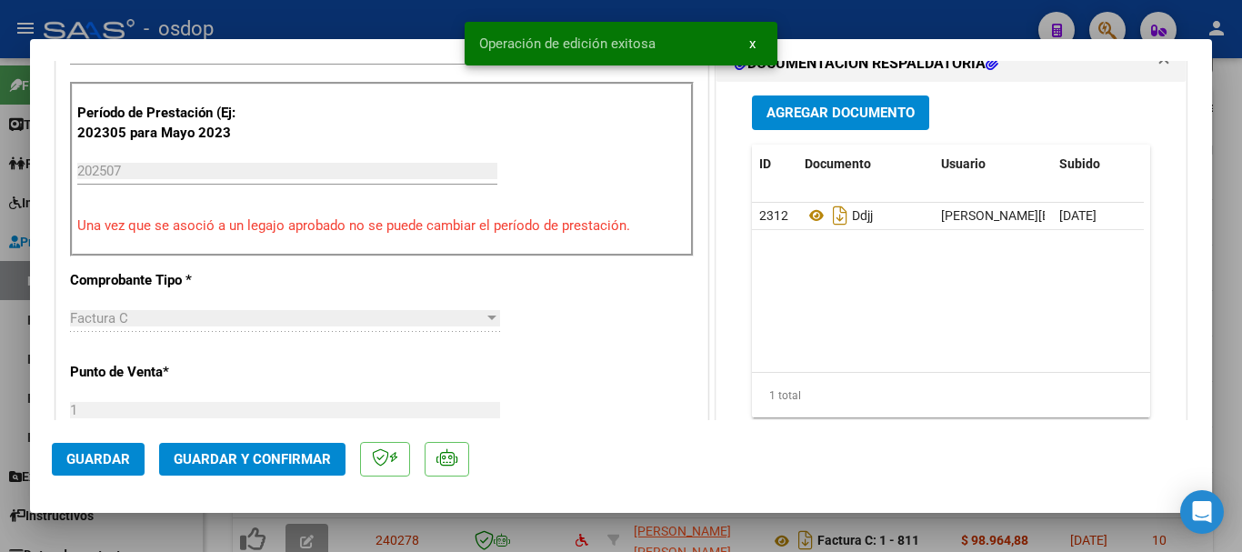
click at [408, 546] on div at bounding box center [621, 276] width 1242 height 552
type input "$ 0,00"
